Goal: Transaction & Acquisition: Purchase product/service

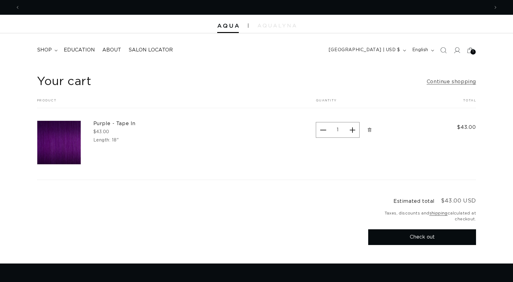
scroll to position [0, 470]
click at [367, 129] on span "Remove Purple - Tape In - 18&quot;" at bounding box center [370, 130] width 6 height 6
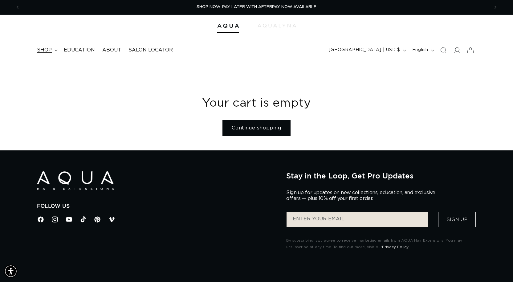
click at [46, 51] on span "shop" at bounding box center [44, 50] width 15 height 6
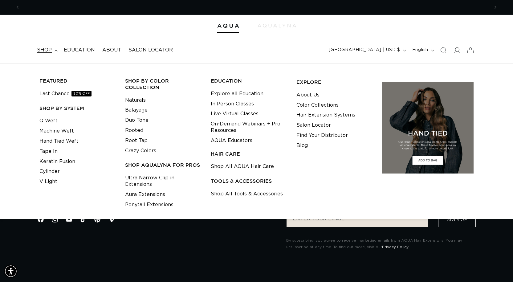
scroll to position [0, 939]
click at [53, 132] on link "Machine Weft" at bounding box center [56, 131] width 35 height 10
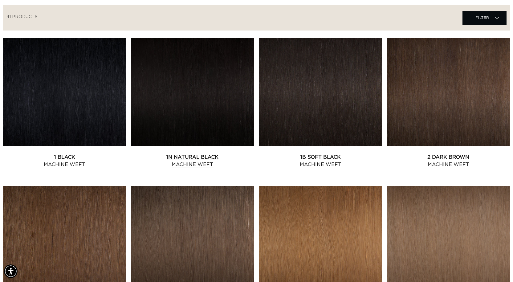
scroll to position [216, 0]
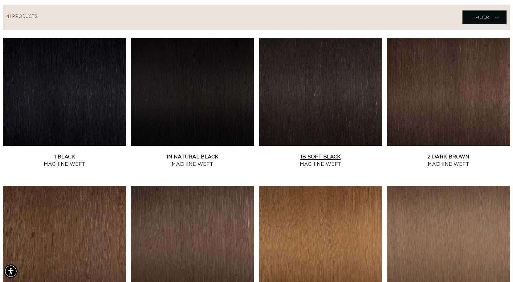
drag, startPoint x: 313, startPoint y: 93, endPoint x: 319, endPoint y: 95, distance: 6.3
click at [313, 153] on link "1B Soft Black Machine Weft" at bounding box center [320, 160] width 123 height 15
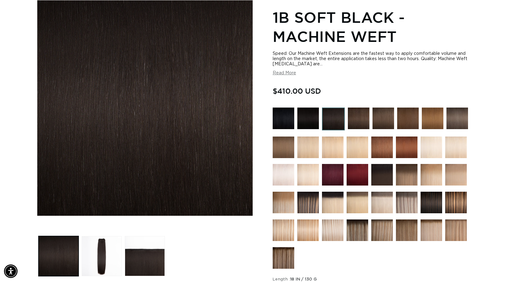
scroll to position [185, 0]
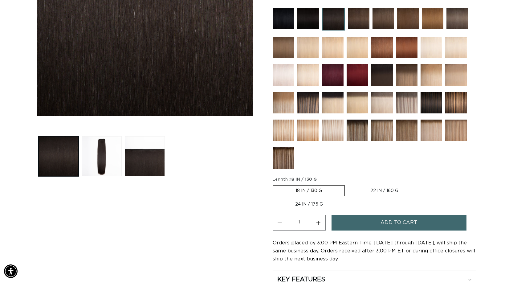
click at [367, 191] on label "22 IN / 160 G Variant sold out or unavailable" at bounding box center [384, 191] width 73 height 10
click at [348, 184] on input "22 IN / 160 G Variant sold out or unavailable" at bounding box center [348, 184] width 0 height 0
radio input "true"
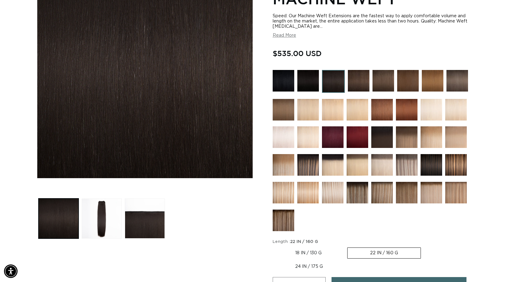
scroll to position [123, 0]
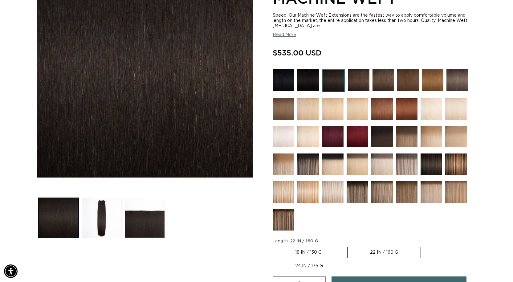
click at [299, 252] on label "18 IN / 130 G Variant sold out or unavailable" at bounding box center [309, 252] width 72 height 10
click at [275, 246] on input "18 IN / 130 G Variant sold out or unavailable" at bounding box center [274, 246] width 0 height 0
radio input "true"
click at [376, 253] on label "22 IN / 160 G Variant sold out or unavailable" at bounding box center [384, 252] width 73 height 10
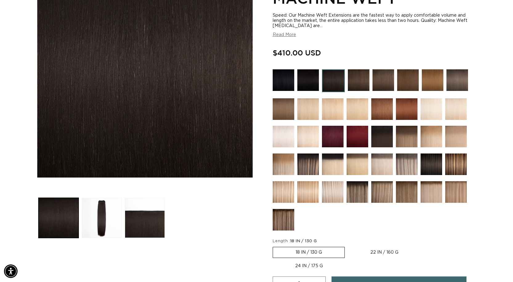
click at [348, 246] on input "22 IN / 160 G Variant sold out or unavailable" at bounding box center [348, 246] width 0 height 0
radio input "true"
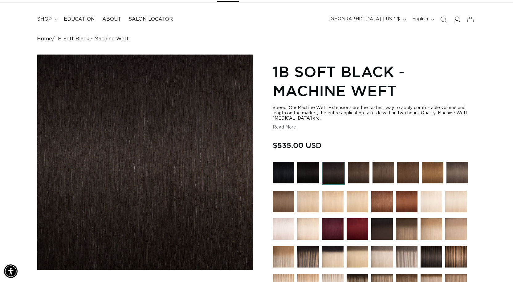
scroll to position [0, 939]
click at [316, 175] on img at bounding box center [309, 173] width 22 height 22
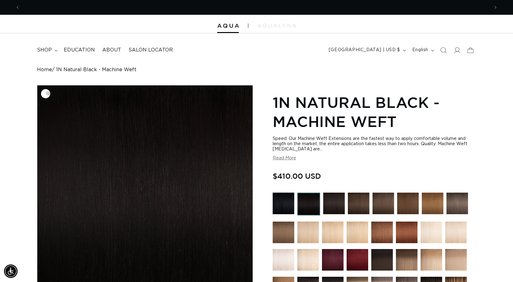
scroll to position [0, 470]
